Goal: Information Seeking & Learning: Compare options

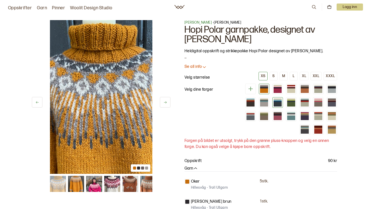
click at [281, 107] on div at bounding box center [277, 102] width 11 height 11
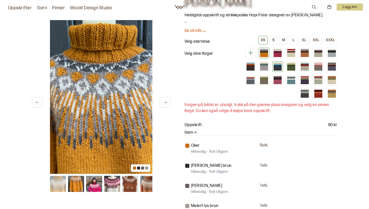
scroll to position [37, 0]
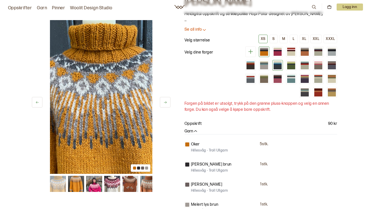
click at [273, 69] on div at bounding box center [277, 67] width 8 height 5
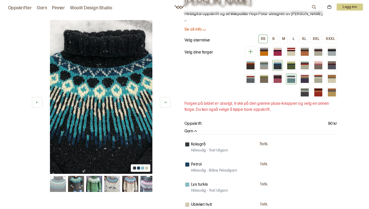
click at [288, 77] on div at bounding box center [291, 77] width 8 height 1
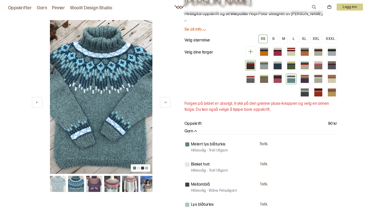
click at [254, 64] on div at bounding box center [250, 65] width 11 height 11
click at [249, 65] on div at bounding box center [250, 67] width 8 height 5
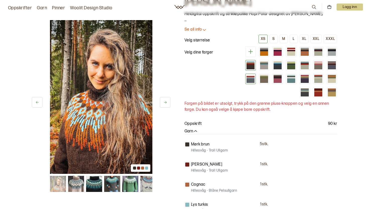
click at [250, 78] on div at bounding box center [250, 80] width 8 height 5
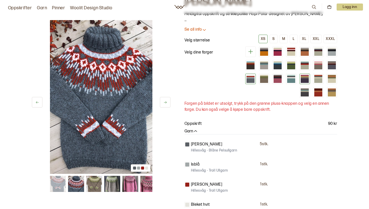
click at [304, 79] on div at bounding box center [304, 80] width 8 height 5
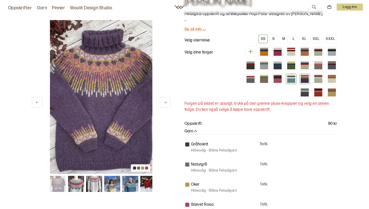
click at [286, 80] on div at bounding box center [291, 78] width 11 height 11
click at [282, 79] on div at bounding box center [277, 78] width 11 height 11
click at [287, 79] on div at bounding box center [291, 80] width 8 height 5
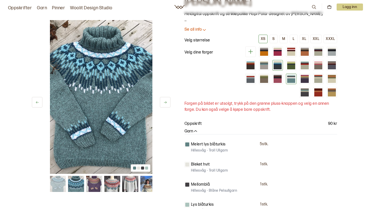
click at [274, 65] on div at bounding box center [277, 67] width 8 height 5
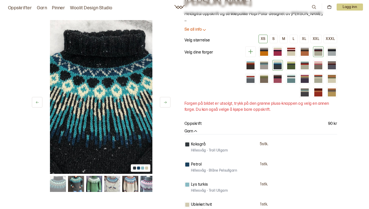
click at [317, 54] on div at bounding box center [318, 53] width 8 height 5
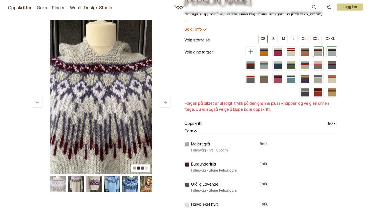
click at [331, 51] on div at bounding box center [332, 50] width 8 height 1
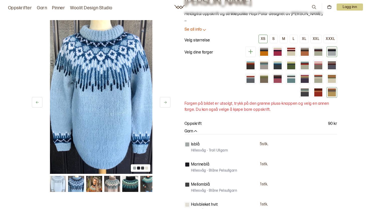
click at [329, 93] on div at bounding box center [332, 94] width 8 height 5
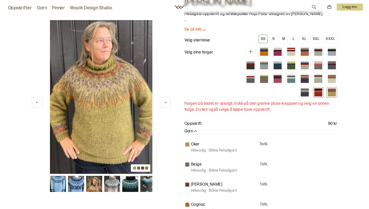
click at [319, 95] on div at bounding box center [318, 94] width 8 height 5
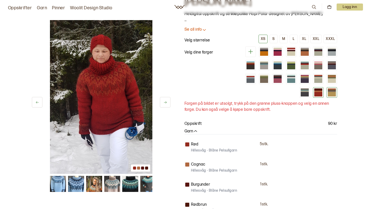
click at [332, 92] on div at bounding box center [332, 94] width 8 height 5
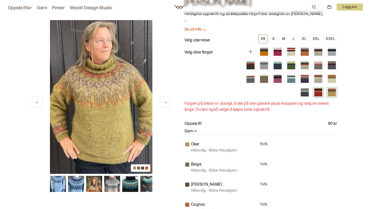
click at [317, 93] on div at bounding box center [318, 94] width 8 height 5
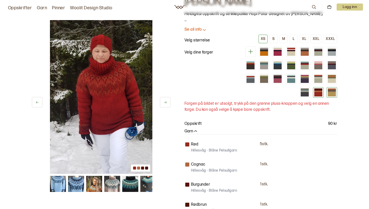
click at [331, 94] on div at bounding box center [332, 94] width 8 height 5
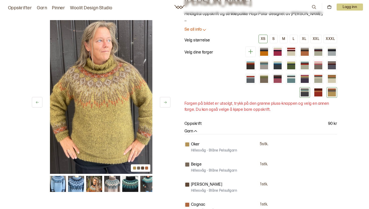
click at [305, 92] on div at bounding box center [304, 91] width 8 height 1
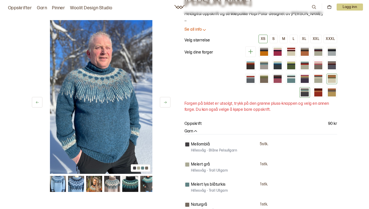
click at [331, 81] on div at bounding box center [332, 80] width 8 height 5
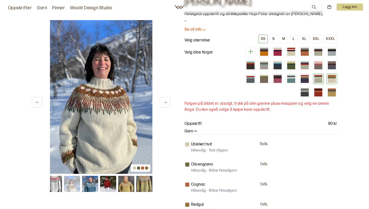
click at [317, 80] on div at bounding box center [318, 80] width 8 height 5
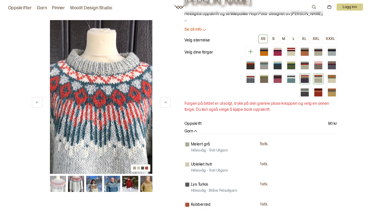
click at [302, 78] on div at bounding box center [304, 80] width 8 height 5
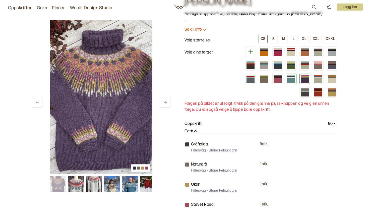
click at [288, 82] on div at bounding box center [291, 80] width 8 height 5
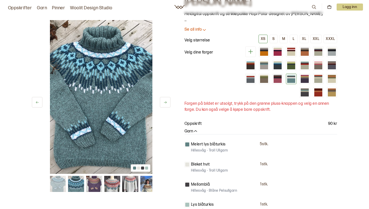
click at [283, 80] on div at bounding box center [289, 71] width 96 height 51
click at [275, 80] on div at bounding box center [277, 80] width 8 height 5
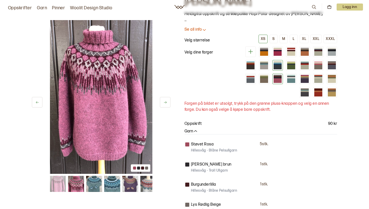
click at [279, 66] on div at bounding box center [277, 67] width 8 height 5
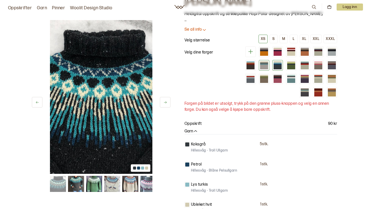
click at [266, 65] on div at bounding box center [264, 67] width 8 height 5
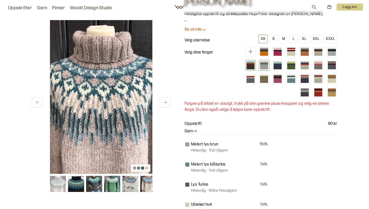
click at [246, 64] on div at bounding box center [250, 63] width 8 height 1
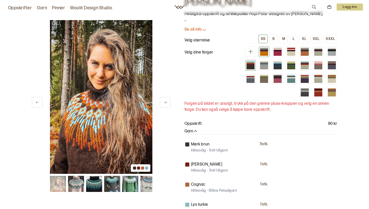
click at [265, 55] on div at bounding box center [264, 53] width 8 height 5
